Goal: Transaction & Acquisition: Purchase product/service

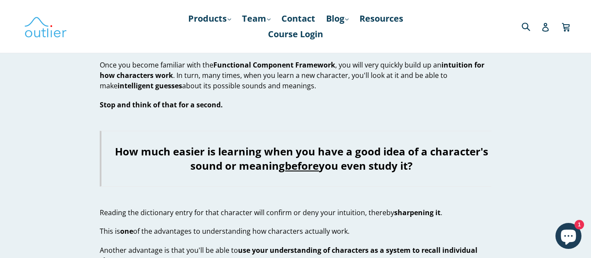
scroll to position [583, 0]
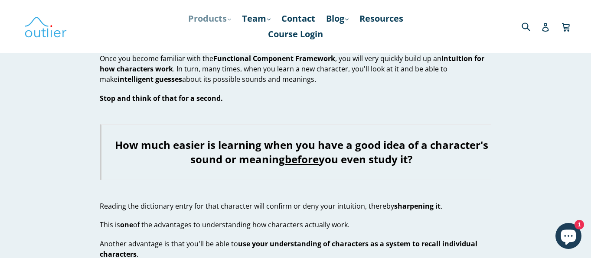
click at [215, 19] on link "Products .cls-1{fill:#231f20} expand" at bounding box center [210, 19] width 52 height 16
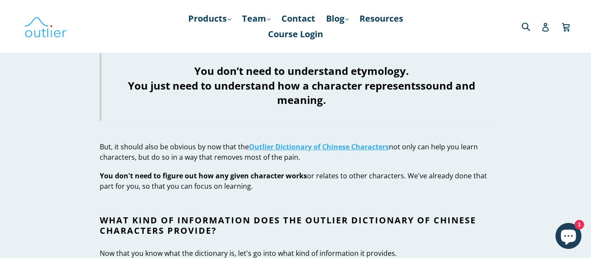
scroll to position [1327, 0]
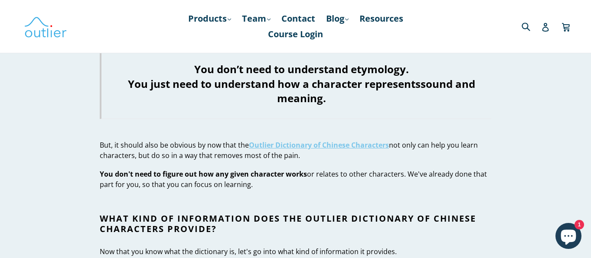
click at [283, 140] on strong "Outlier Dictionary of Chinese Characters" at bounding box center [319, 145] width 140 height 10
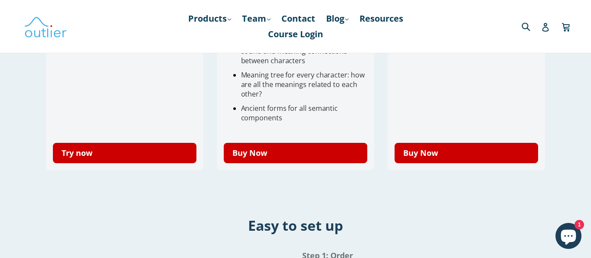
scroll to position [403, 0]
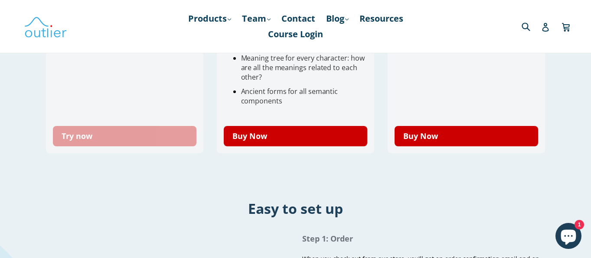
click at [146, 137] on link "Try now" at bounding box center [125, 136] width 144 height 20
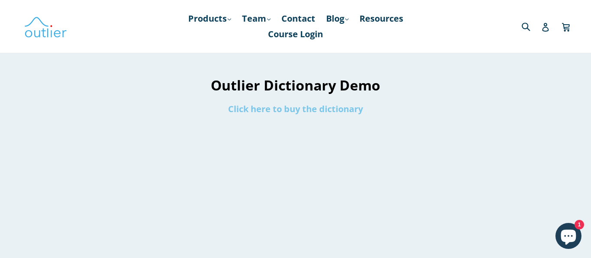
click at [307, 108] on link "Click here to buy the dictionary" at bounding box center [295, 109] width 135 height 12
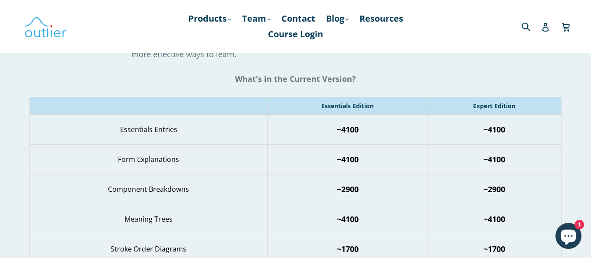
scroll to position [1109, 0]
